Goal: Ask a question: Seek information or help from site administrators or community

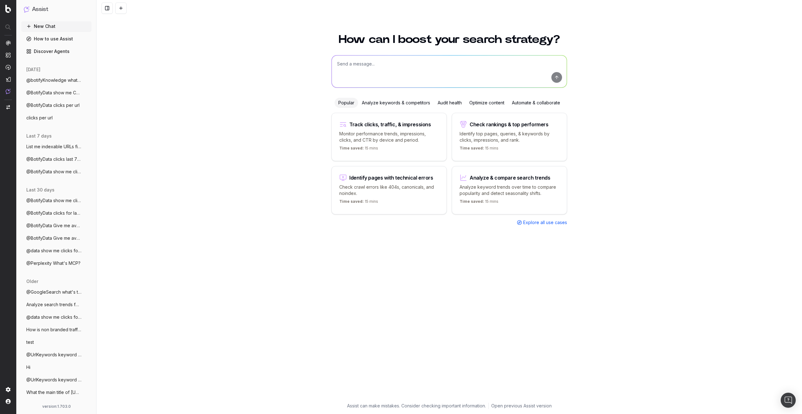
click at [369, 69] on textarea at bounding box center [449, 71] width 235 height 32
type textarea "@bo"
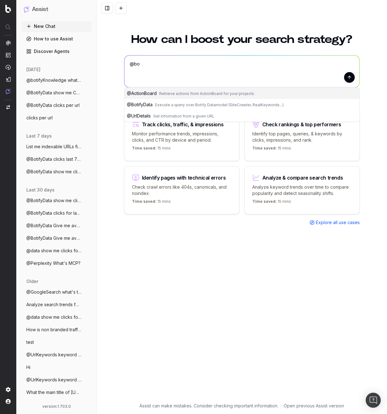
click at [253, 21] on div at bounding box center [242, 21] width 241 height 10
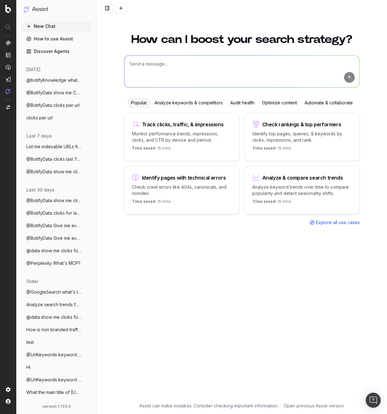
click at [217, 267] on div "How can I boost your search strategy? Popular Analyze keywords & competitors Au…" at bounding box center [242, 214] width 241 height 376
click at [205, 304] on div "How can I boost your search strategy? Popular Analyze keywords & competitors Au…" at bounding box center [242, 214] width 241 height 376
click at [188, 71] on textarea at bounding box center [241, 71] width 235 height 32
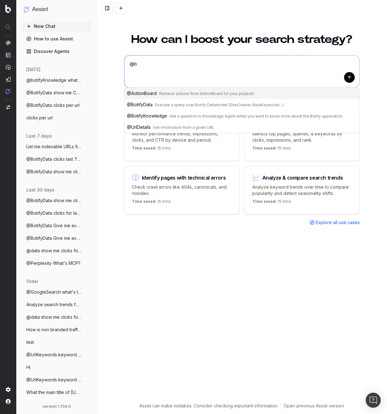
click at [156, 115] on span "@ BotifyKnowledge" at bounding box center [147, 115] width 40 height 5
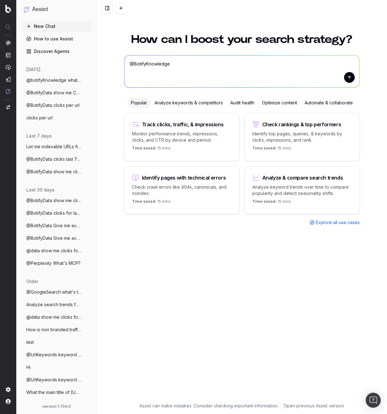
click at [228, 67] on textarea "@BotifyKnowledge" at bounding box center [241, 71] width 235 height 32
type textarea "@BotifyKnowledge what's Pageworkers?"
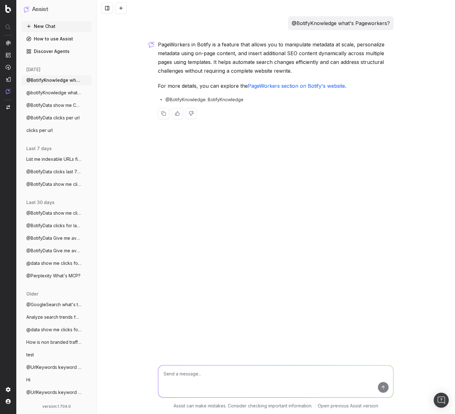
click at [60, 55] on link "Discover Agents" at bounding box center [56, 51] width 70 height 10
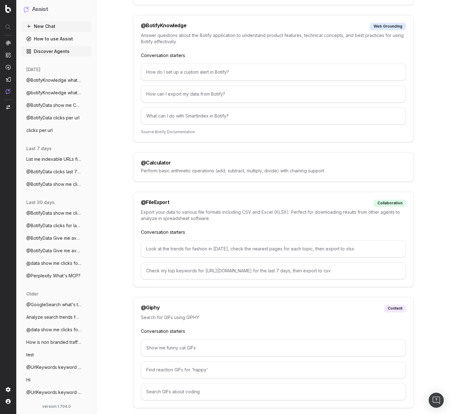
scroll to position [188, 0]
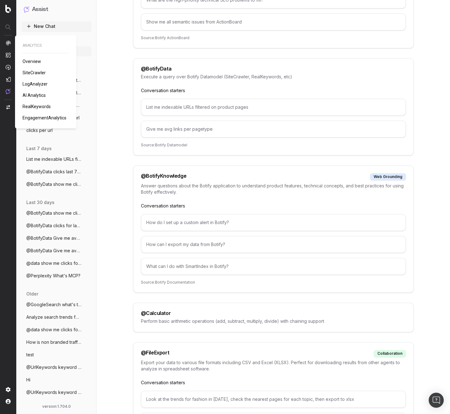
click at [36, 71] on span "SiteCrawler" at bounding box center [34, 72] width 23 height 5
